Goal: Transaction & Acquisition: Purchase product/service

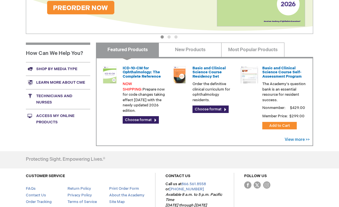
scroll to position [190, 0]
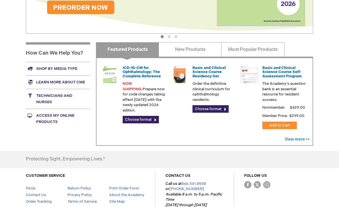
click at [218, 77] on link "Basic and Clinical Science Course Residency Set" at bounding box center [209, 72] width 33 height 13
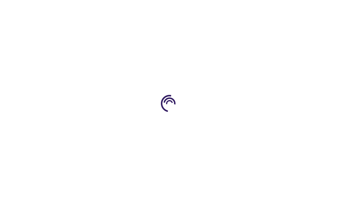
type input "0"
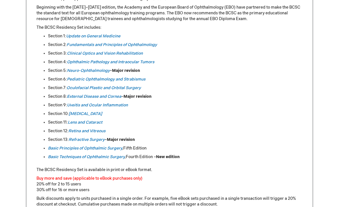
scroll to position [291, 0]
click at [133, 90] on link "Oculofacial Plastic and Orbital Surgery" at bounding box center [104, 87] width 74 height 5
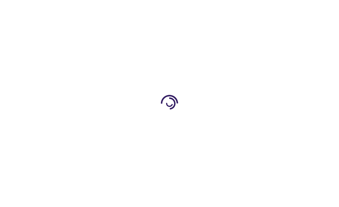
type input "0"
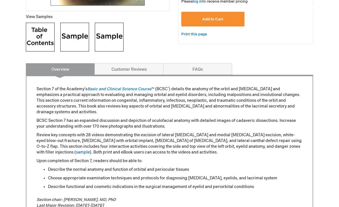
scroll to position [220, 0]
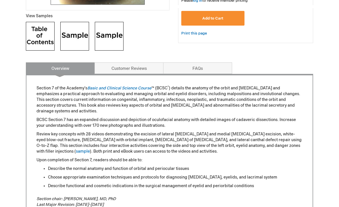
click at [44, 33] on img at bounding box center [40, 36] width 29 height 29
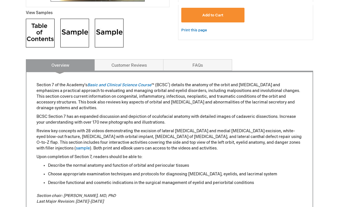
click at [68, 28] on img at bounding box center [74, 33] width 29 height 29
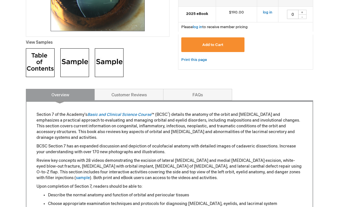
scroll to position [194, 0]
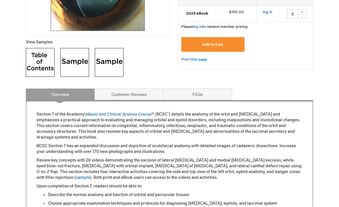
click at [108, 60] on img at bounding box center [109, 62] width 29 height 29
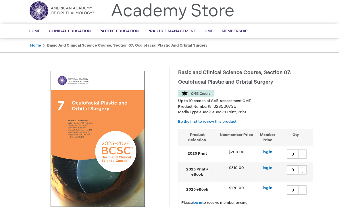
scroll to position [0, 0]
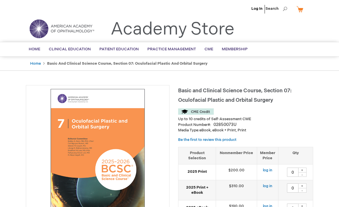
click at [259, 9] on link "Log In" at bounding box center [257, 8] width 11 height 5
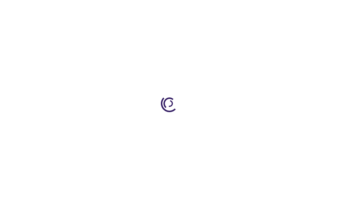
type input "0"
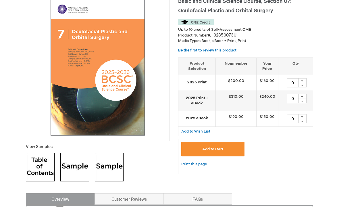
scroll to position [89, 0]
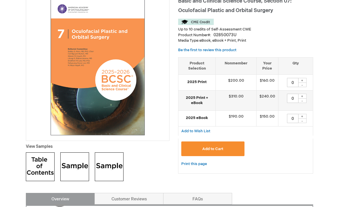
click at [305, 115] on div "+" at bounding box center [302, 116] width 9 height 5
type input "1"
click at [232, 147] on button "Add to Cart" at bounding box center [213, 149] width 63 height 15
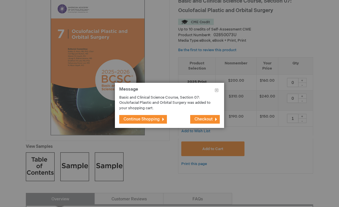
click at [207, 122] on span "Checkout" at bounding box center [204, 119] width 18 height 5
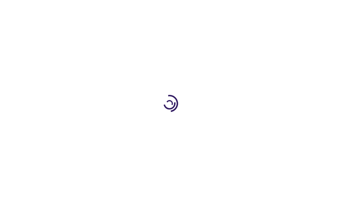
select select "CA"
select select "74"
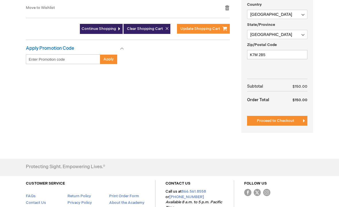
scroll to position [192, 0]
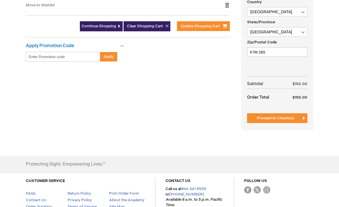
click at [279, 120] on span "Proceed to Checkout" at bounding box center [275, 118] width 37 height 5
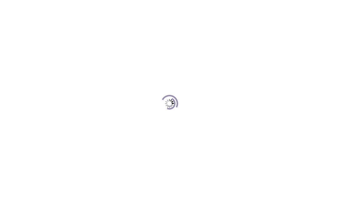
scroll to position [79, 0]
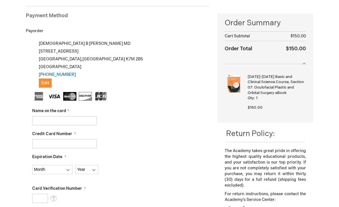
click at [86, 119] on input "Name on the card" at bounding box center [64, 120] width 65 height 9
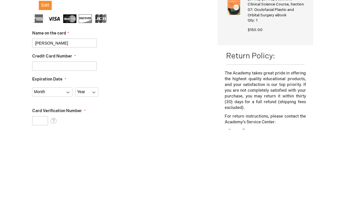
type input "[PERSON_NAME]"
click at [87, 140] on input "Credit Card Number" at bounding box center [64, 144] width 65 height 9
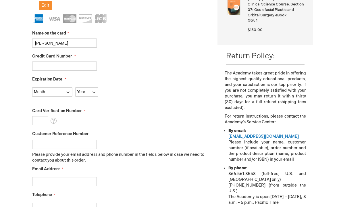
type input "373394409315005"
click at [69, 92] on select "Month 01 - January 02 - February 03 - March 04 - April 05 - May 06 - June 07 - …" at bounding box center [52, 91] width 40 height 9
select select "8"
click at [89, 93] on select "Year 2025 2026 2027 2028 2029 2030 2031 2032 2033 2034 2035" at bounding box center [86, 91] width 23 height 9
select select "2030"
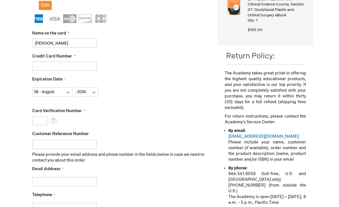
click at [43, 121] on input "Card Verification Number" at bounding box center [40, 120] width 16 height 9
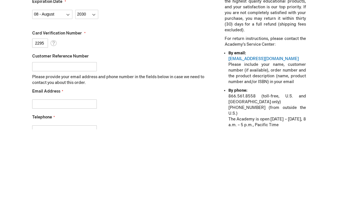
scroll to position [234, 0]
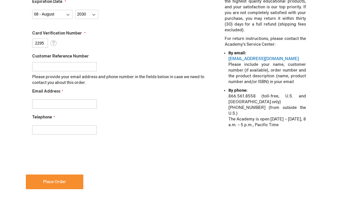
type input "2295"
click at [88, 108] on input "Email Address" at bounding box center [64, 104] width 65 height 9
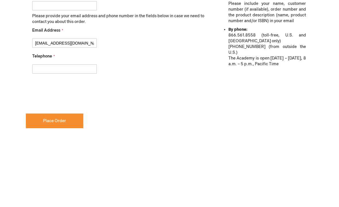
type input "krishrao1990@gmail.com"
click at [87, 126] on input "Telephone" at bounding box center [64, 130] width 65 height 9
type input "5"
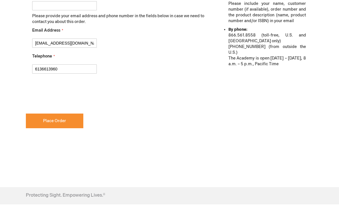
type input "6136613960"
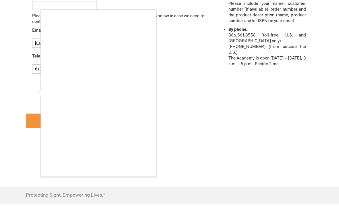
checkbox input "true"
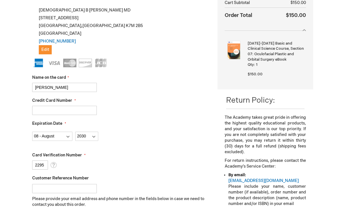
scroll to position [112, 0]
click at [41, 47] on button "Edit" at bounding box center [45, 49] width 13 height 9
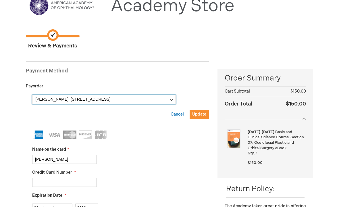
click at [166, 99] on select "Krishna Rao, 185 Fairway Hill Cres , Kingston, Ontario K7M 2B5, Canada Krishna …" at bounding box center [104, 99] width 144 height 9
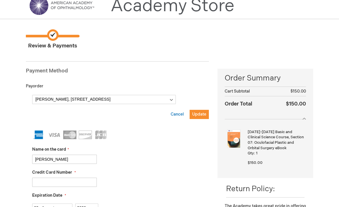
click at [202, 116] on span "Update" at bounding box center [199, 114] width 14 height 5
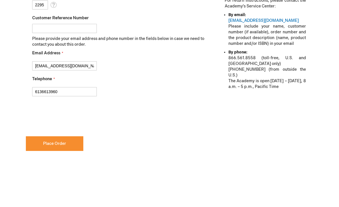
click at [65, 139] on button "Place Order" at bounding box center [55, 144] width 58 height 15
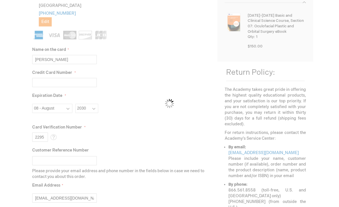
scroll to position [139, 0]
